Goal: Find specific page/section: Find specific page/section

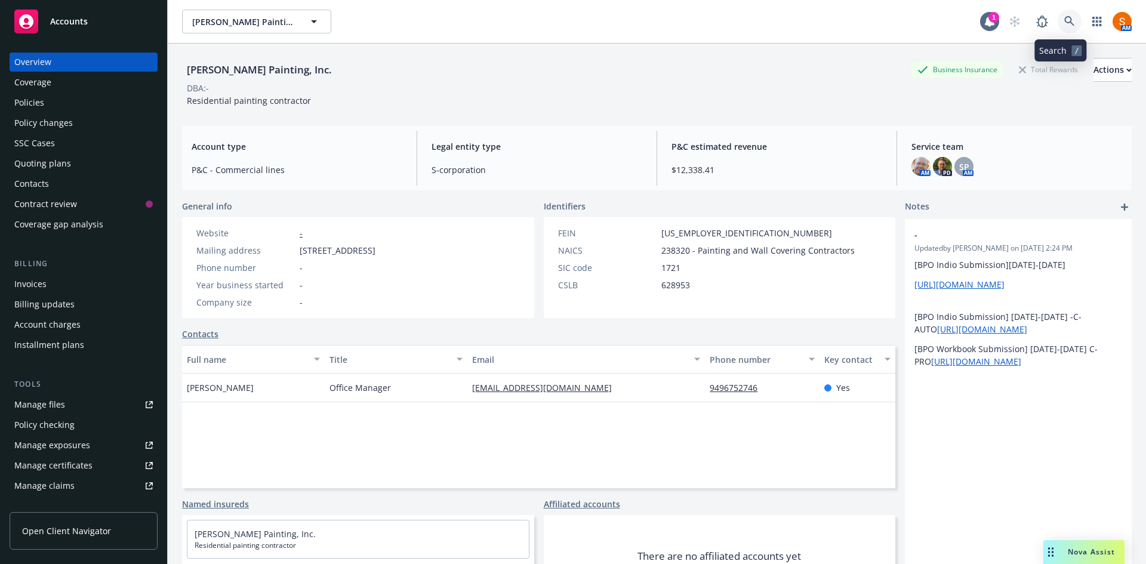
click at [1058, 22] on link at bounding box center [1070, 22] width 24 height 24
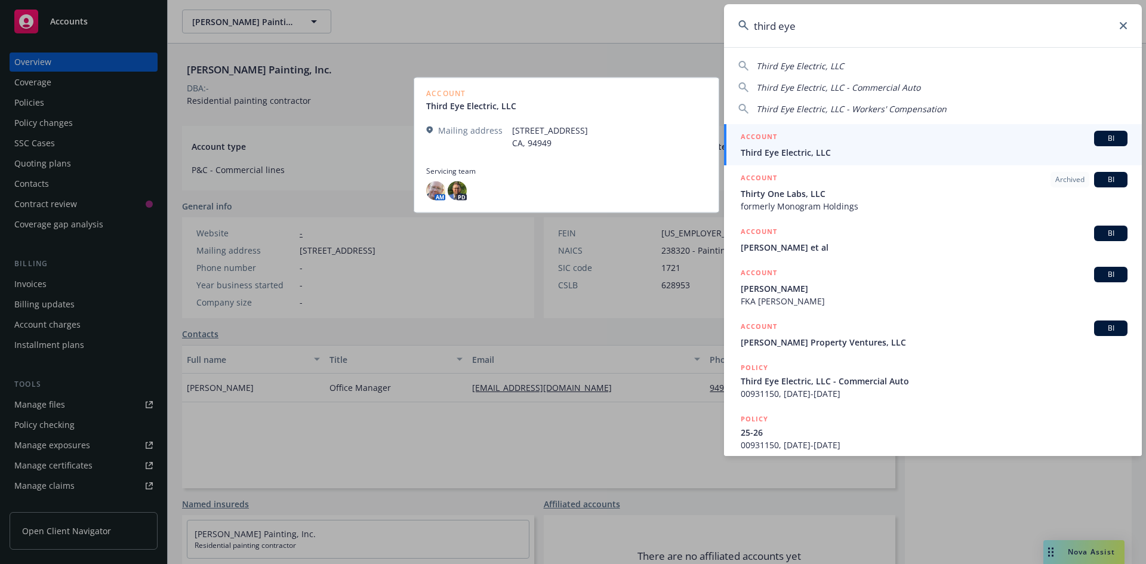
type input "third eye"
click at [811, 153] on span "Third Eye Electric, LLC" at bounding box center [934, 152] width 387 height 13
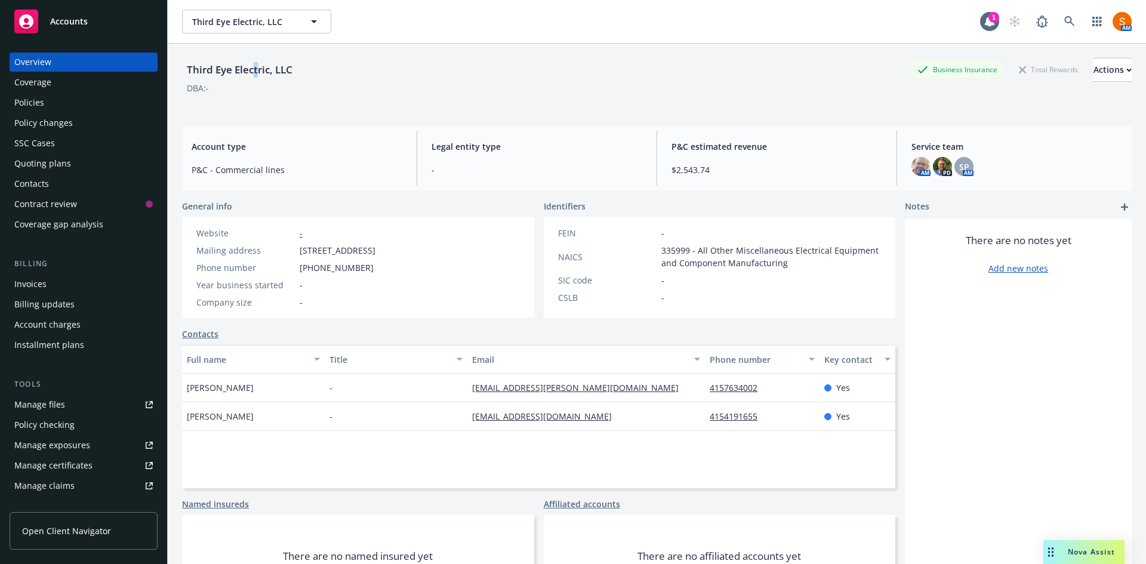
click at [257, 74] on div "Third Eye Electric, LLC" at bounding box center [239, 70] width 115 height 16
click at [271, 63] on div "Third Eye Electric, LLC" at bounding box center [239, 70] width 115 height 16
copy div "Third Eye Electric, LLC"
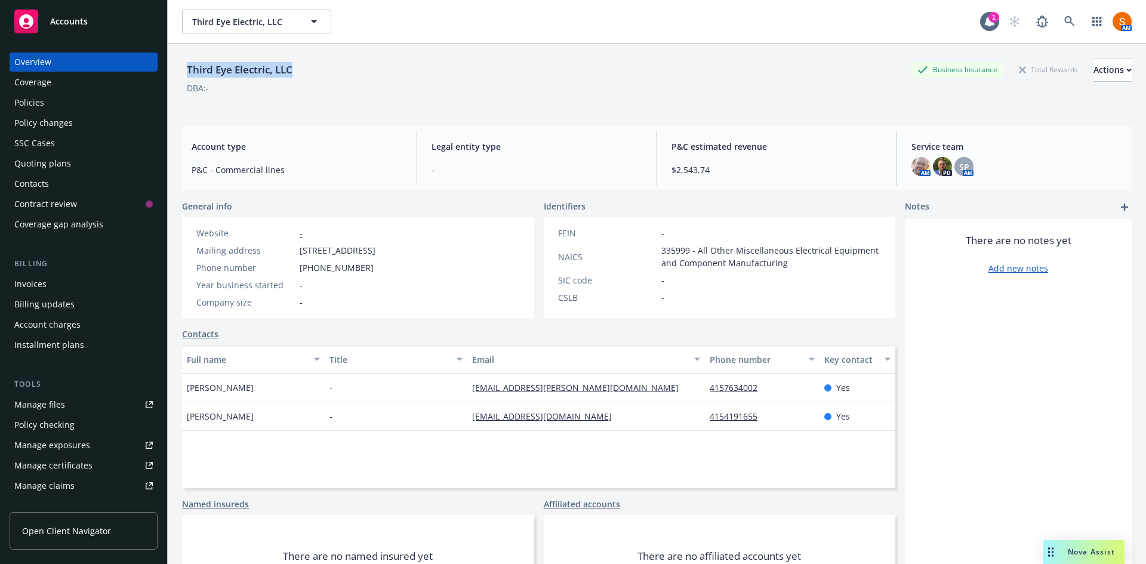
click at [107, 104] on div "Policies" at bounding box center [83, 102] width 138 height 19
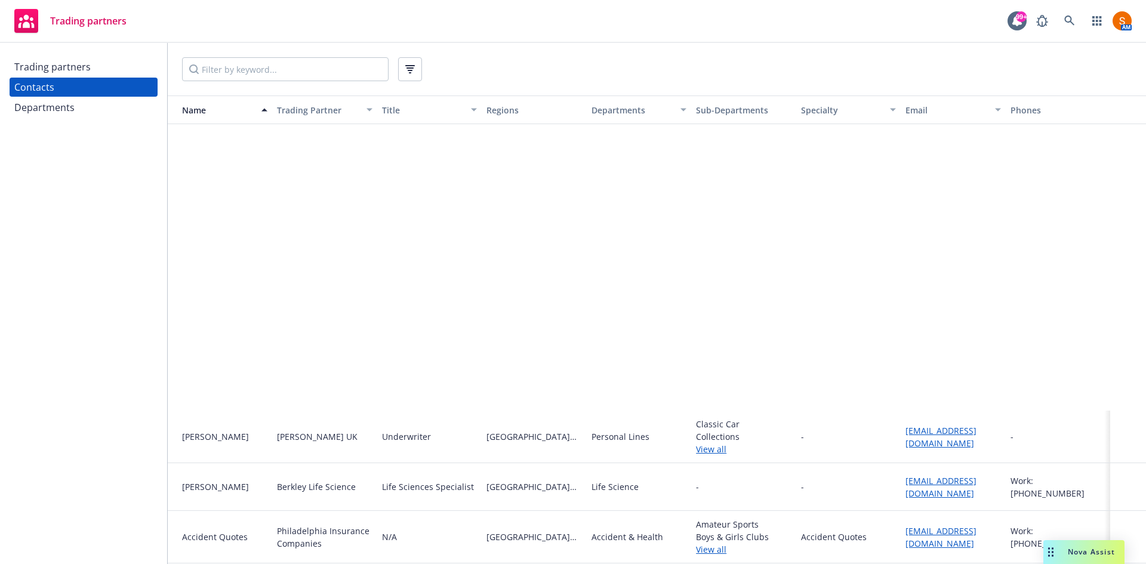
scroll to position [343, 0]
